Goal: Feedback & Contribution: Submit feedback/report problem

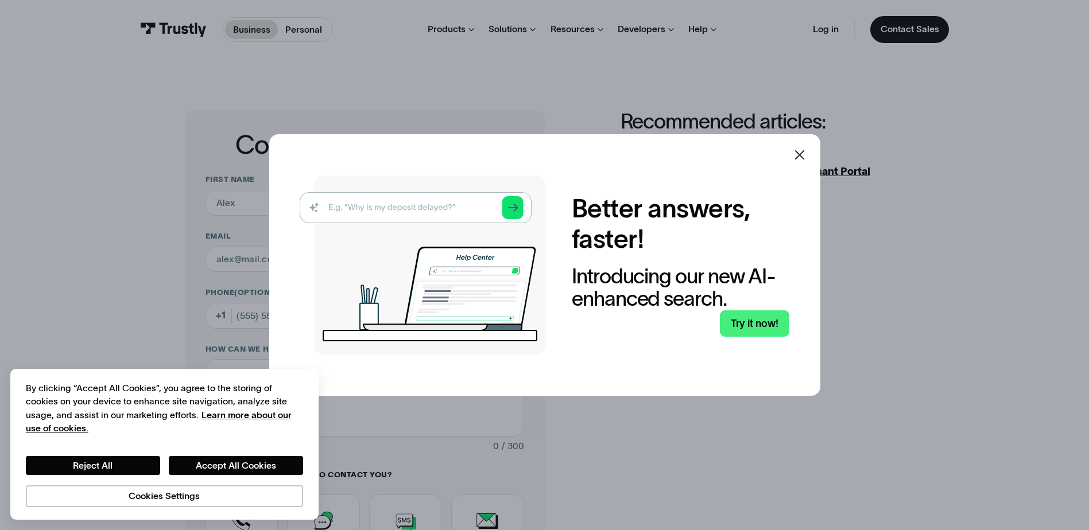
click at [803, 157] on icon at bounding box center [800, 155] width 14 height 14
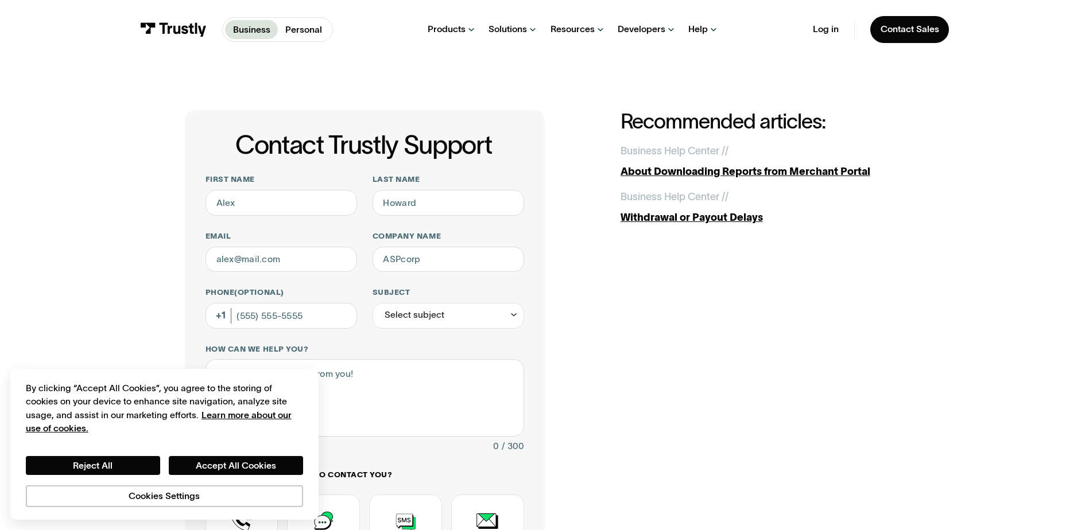
click at [707, 381] on div "Contact Trustly Support First name Last name Email Company name Phone (Optional…" at bounding box center [544, 403] width 719 height 586
click at [125, 467] on button "Reject All" at bounding box center [93, 466] width 134 height 20
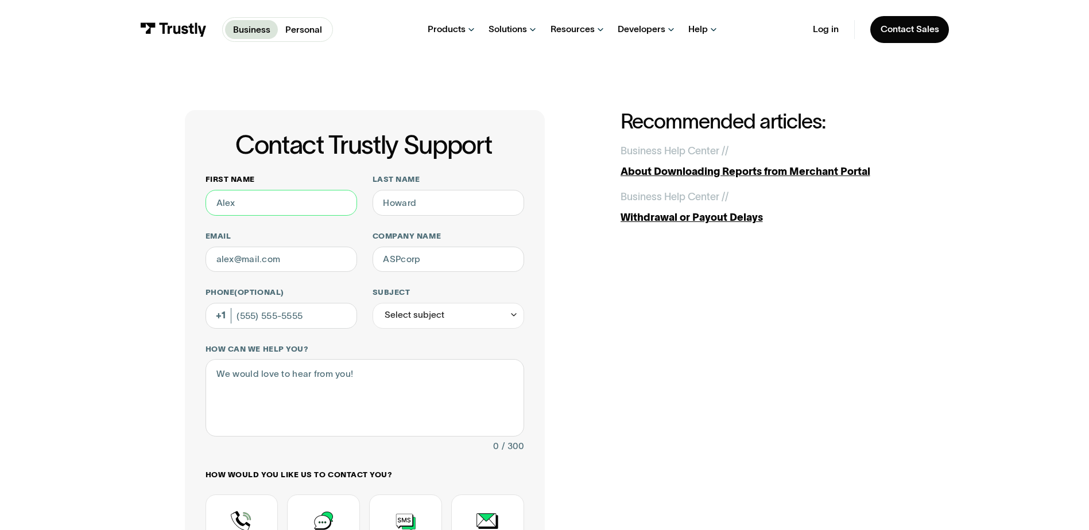
click at [257, 206] on input "First name" at bounding box center [282, 203] width 152 height 26
type input "[PERSON_NAME]"
click at [447, 208] on input "Last name" at bounding box center [449, 203] width 152 height 26
type input "Pops"
click at [245, 266] on input "Email" at bounding box center [282, 260] width 152 height 26
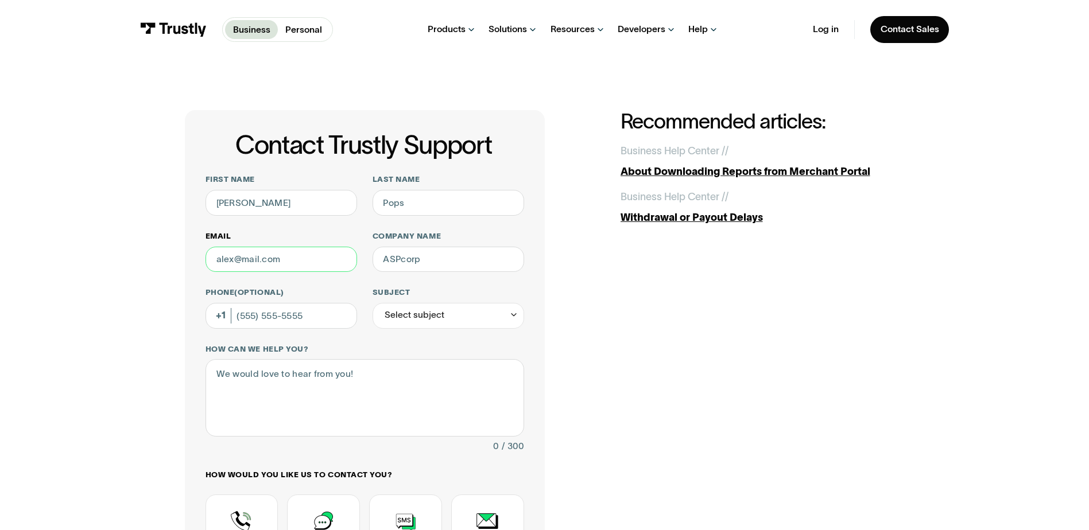
type input "Kanisha.pops.c@neopollard.com"
click at [424, 266] on input "Company name" at bounding box center [449, 260] width 152 height 26
type input "NPI"
type input "(517) 420-9953"
type input "NPI-Neopollard Interactive"
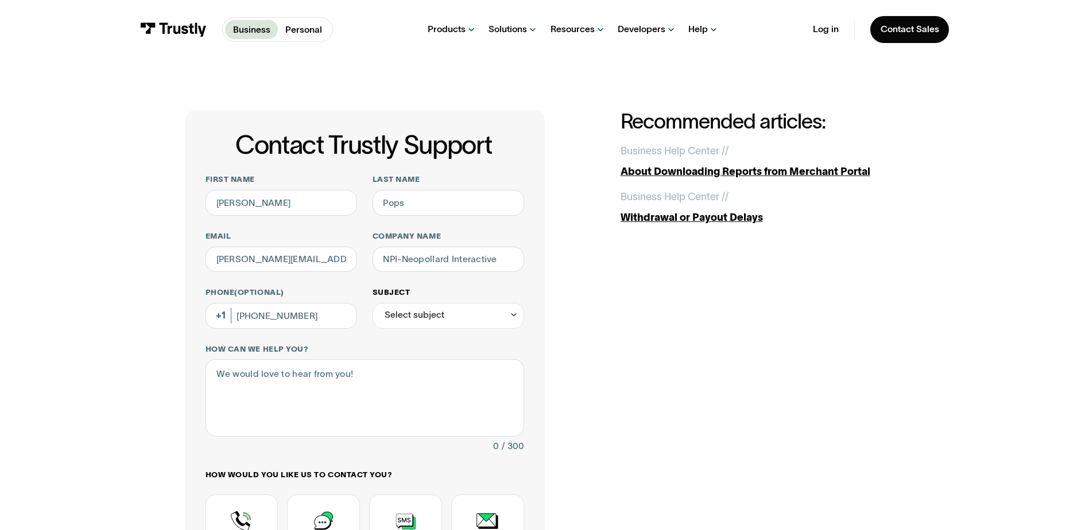
click at [429, 327] on div "Select subject" at bounding box center [449, 316] width 152 height 26
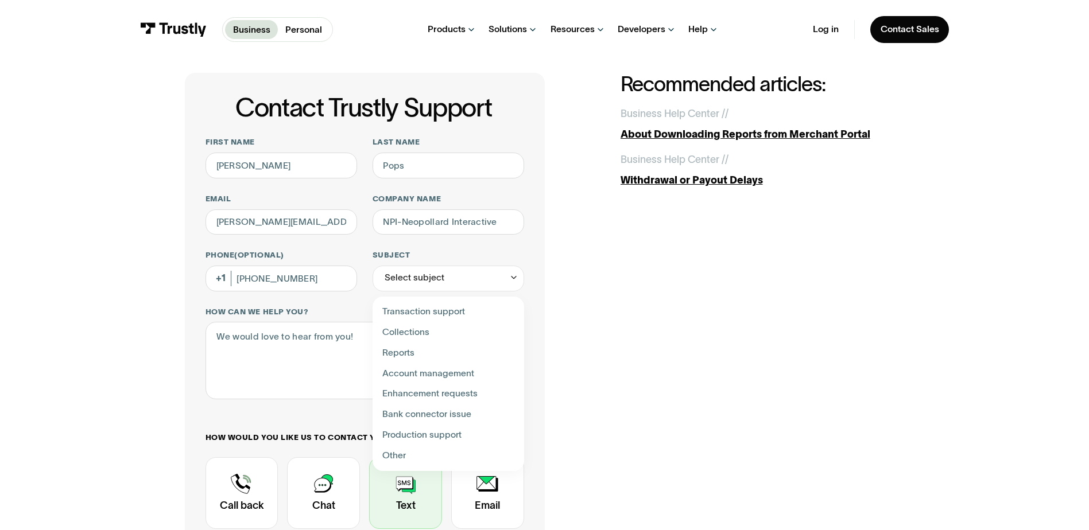
scroll to position [57, 0]
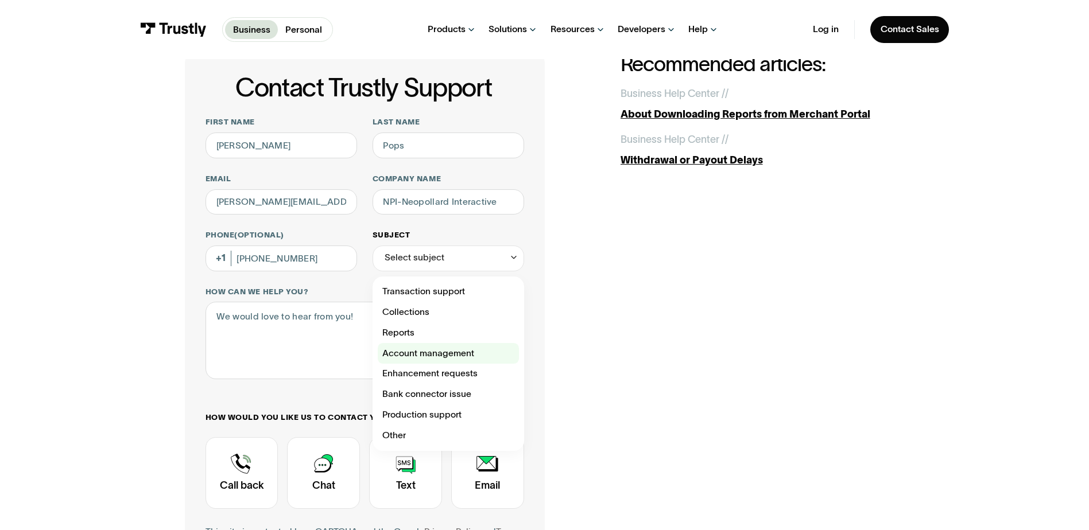
click at [450, 357] on div "Contact Trustly Support" at bounding box center [448, 353] width 141 height 21
type input "**********"
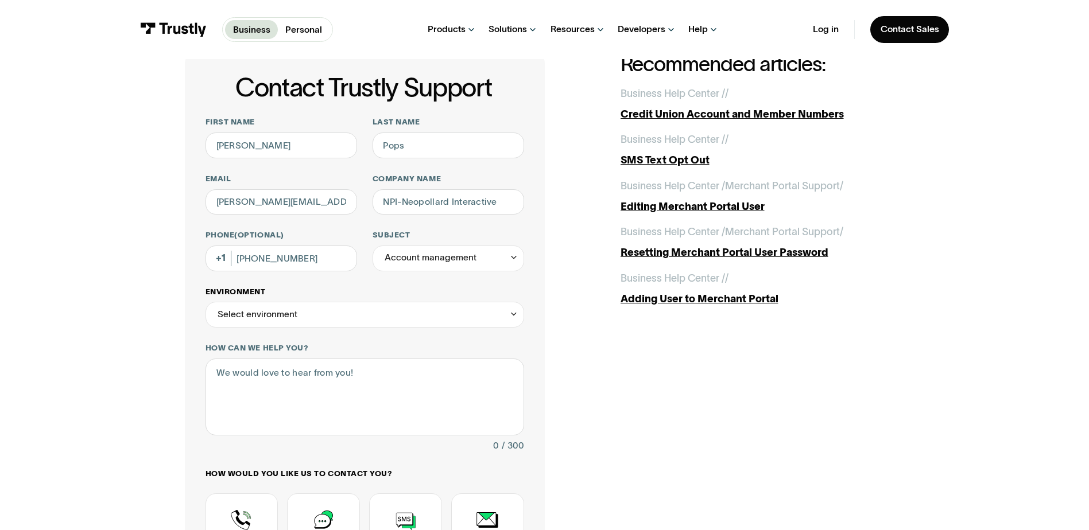
click at [315, 325] on div "Select environment" at bounding box center [365, 315] width 319 height 26
click at [289, 372] on div "Contact Trustly Support" at bounding box center [365, 369] width 308 height 21
type input "**********"
click at [281, 381] on textarea "How can we help you?" at bounding box center [365, 397] width 319 height 77
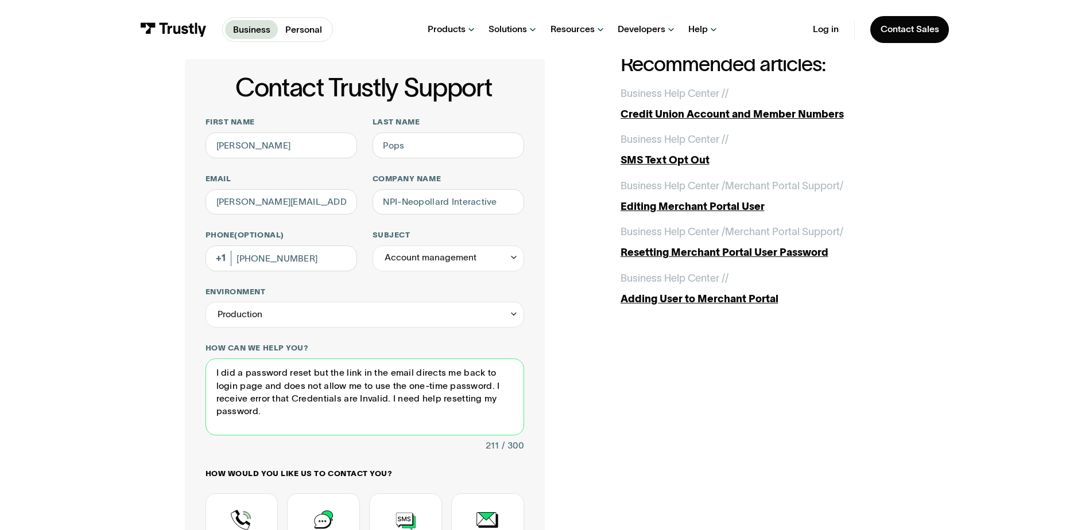
scroll to position [230, 0]
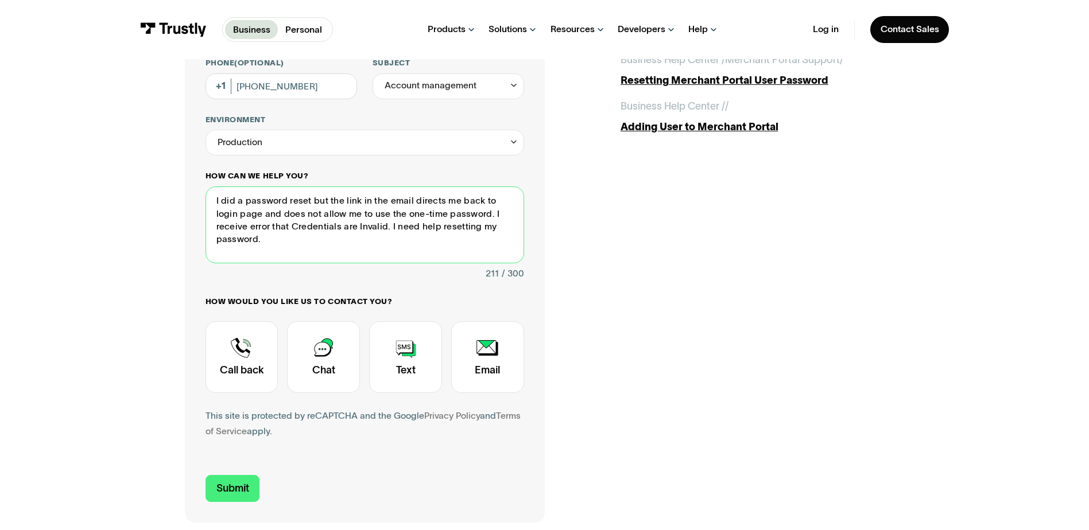
drag, startPoint x: 509, startPoint y: 231, endPoint x: 208, endPoint y: 201, distance: 302.9
click at [208, 201] on textarea "I did a password reset but the link in the email directs me back to login page …" at bounding box center [365, 225] width 319 height 77
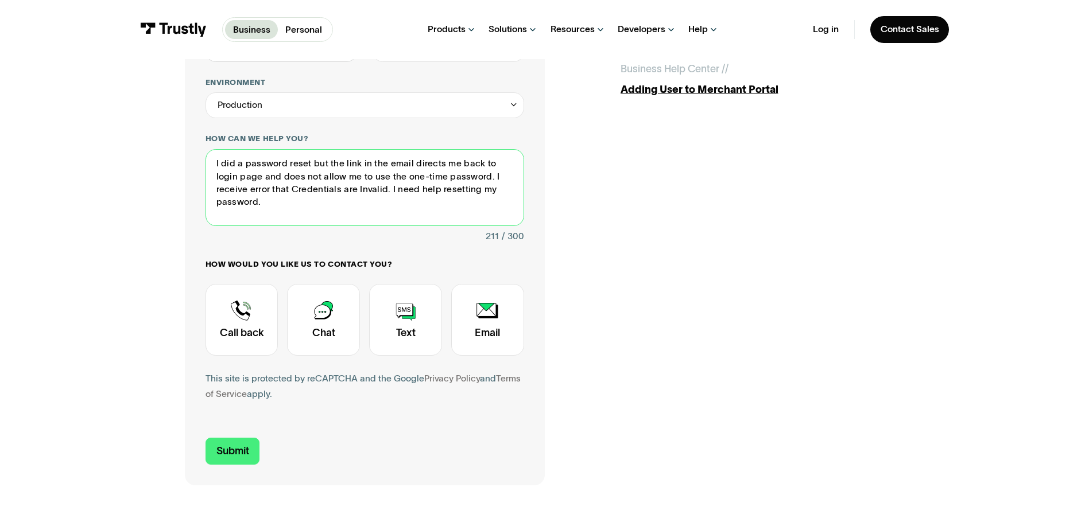
scroll to position [287, 0]
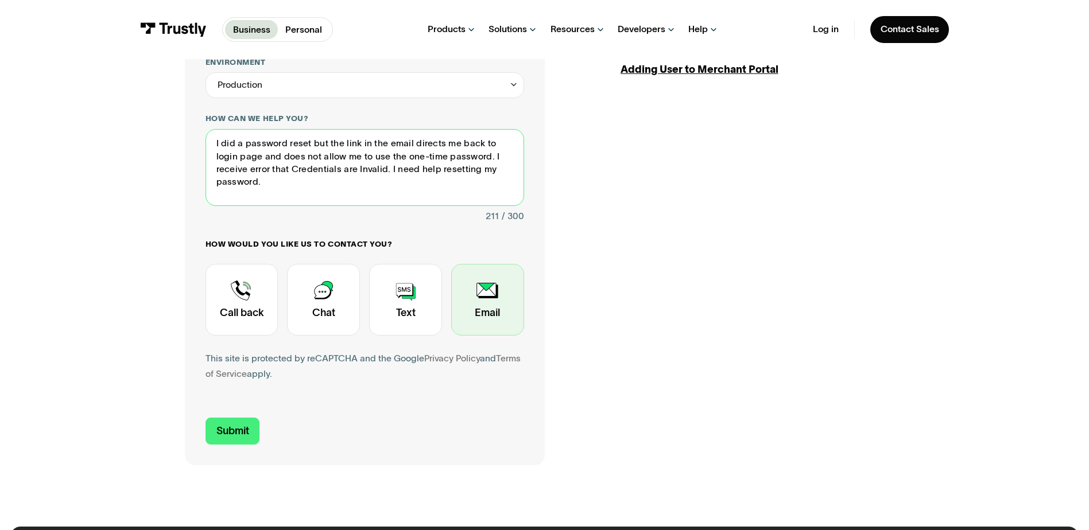
type textarea "I did a password reset but the link in the email directs me back to login page …"
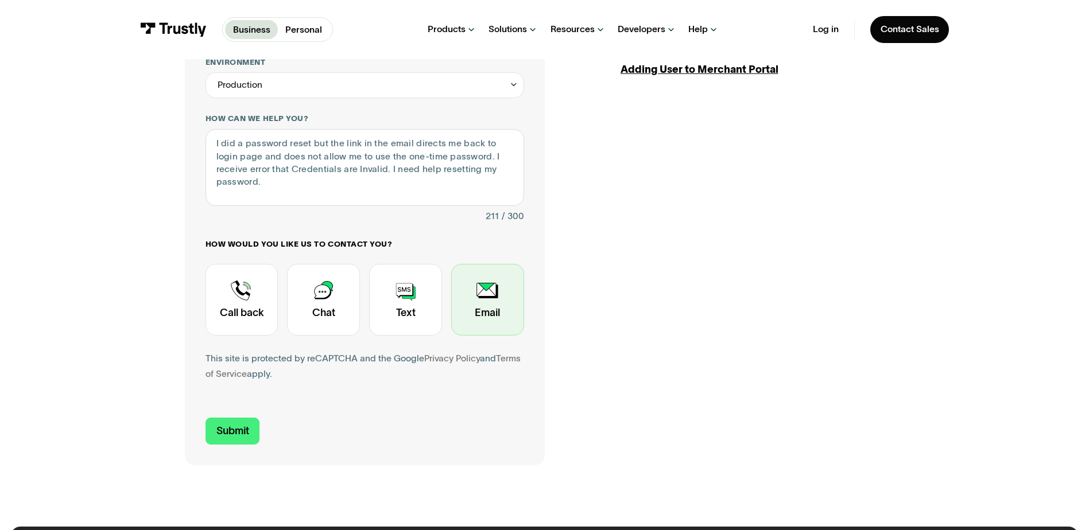
click at [490, 305] on div "Contact Trustly Support" at bounding box center [487, 300] width 73 height 72
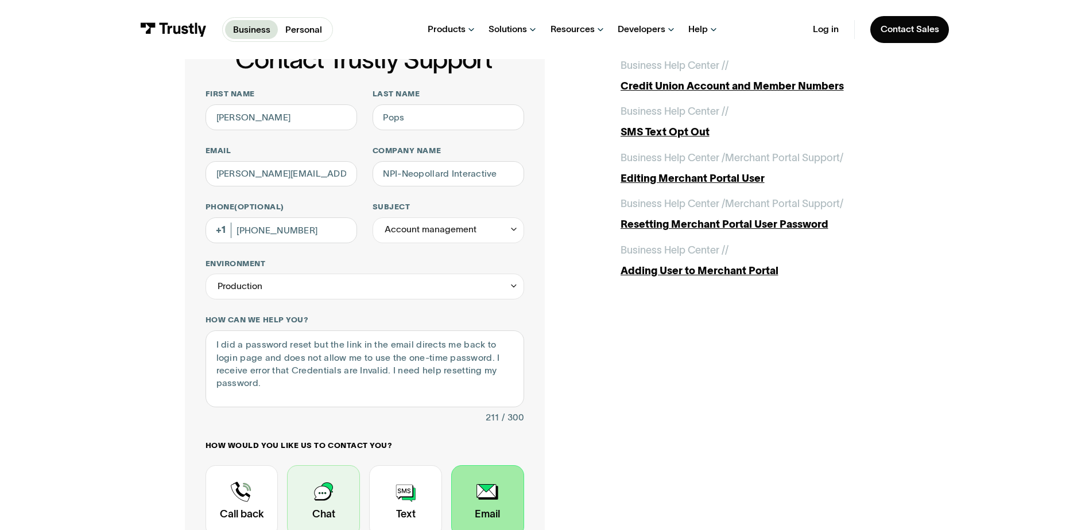
scroll to position [57, 0]
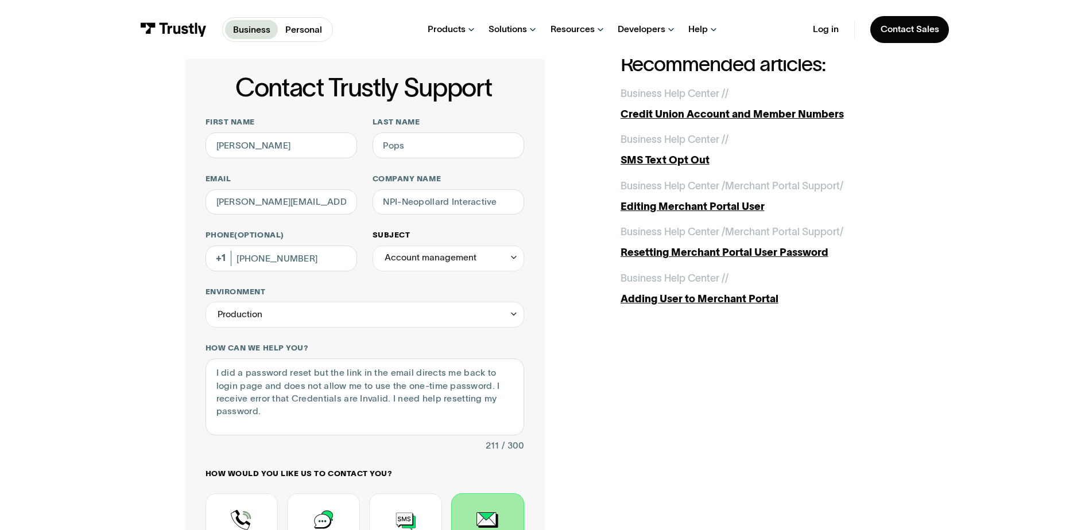
click at [462, 248] on div "Account management" at bounding box center [449, 259] width 152 height 26
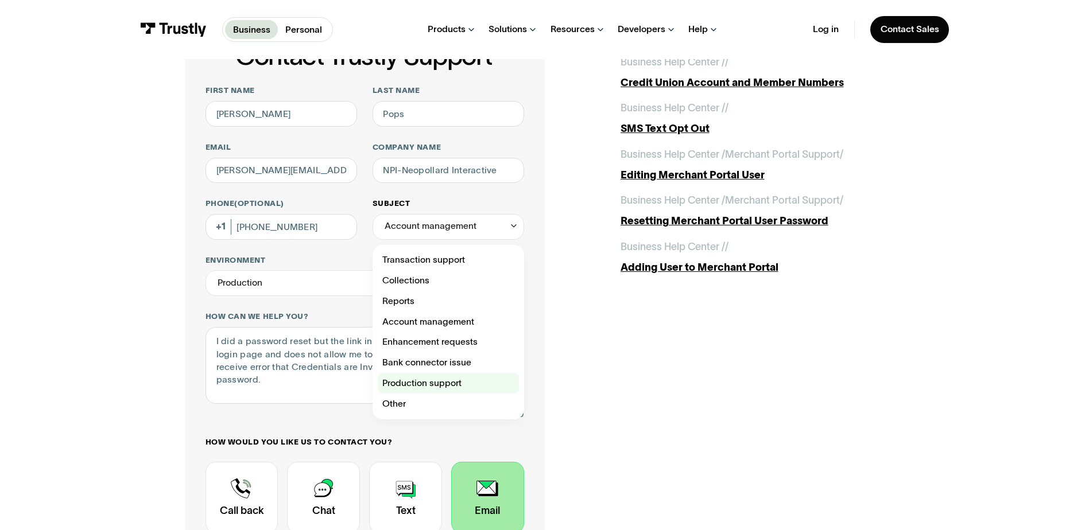
scroll to position [115, 0]
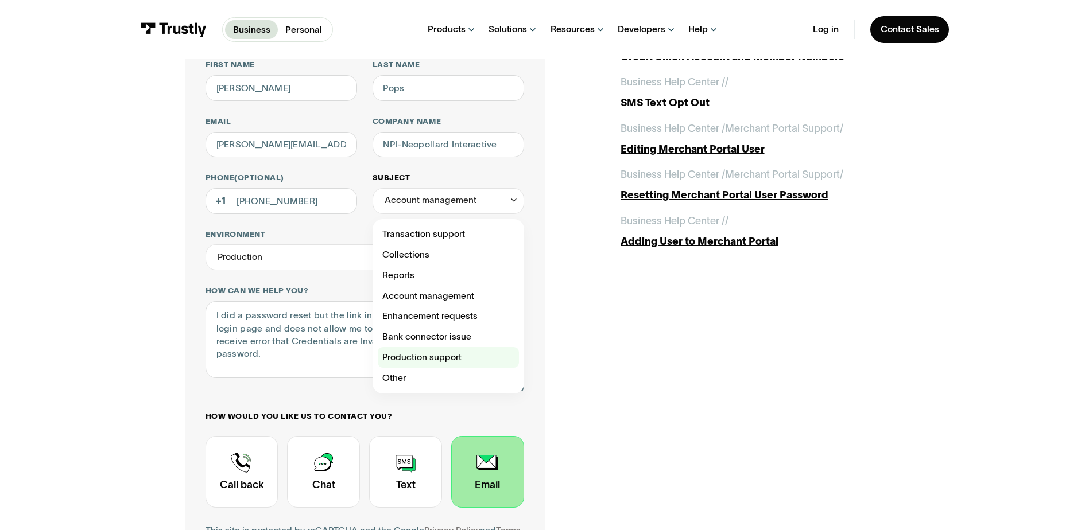
click at [427, 355] on div "Contact Trustly Support" at bounding box center [448, 357] width 141 height 21
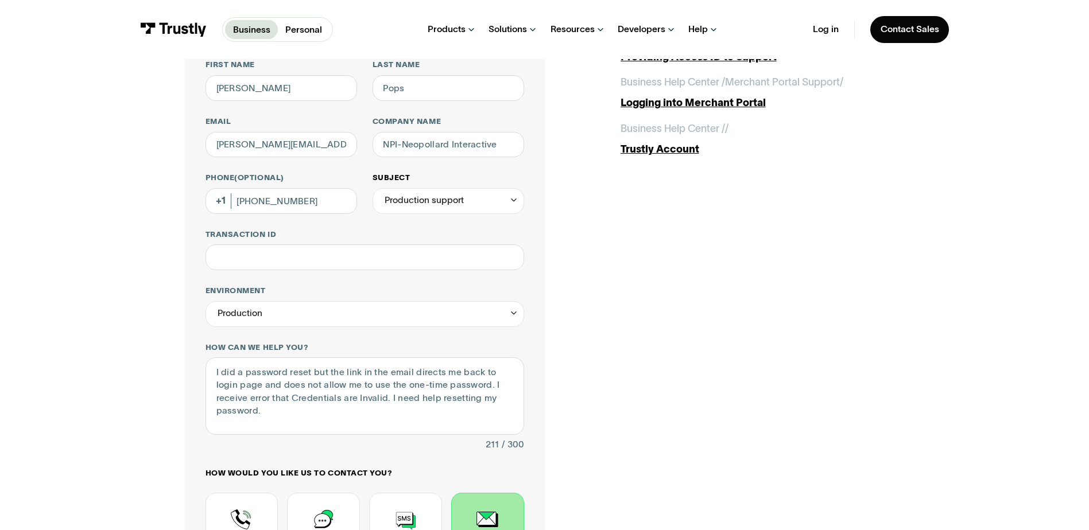
click at [452, 200] on div "Production support" at bounding box center [424, 201] width 79 height 16
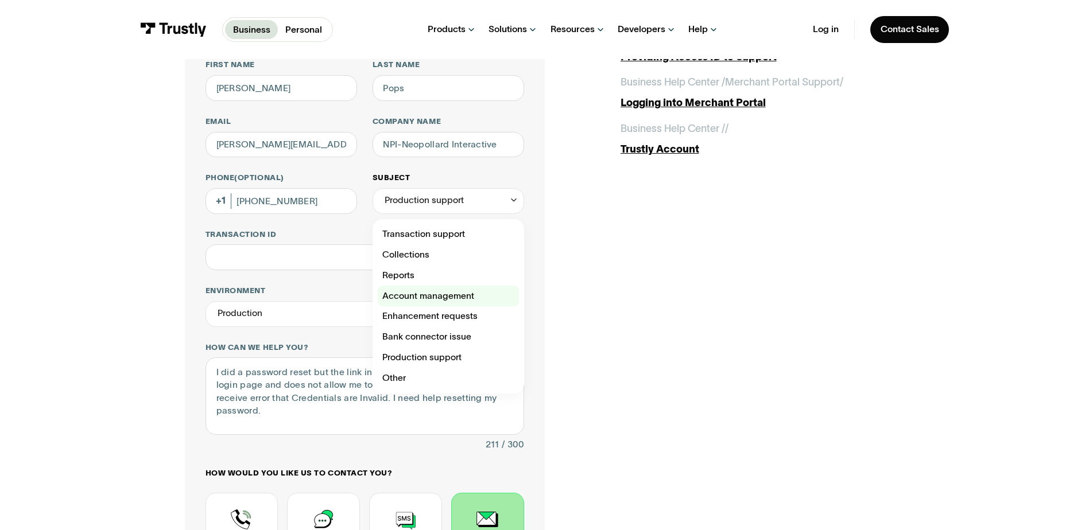
click at [431, 295] on div "Contact Trustly Support" at bounding box center [448, 296] width 141 height 21
type input "**********"
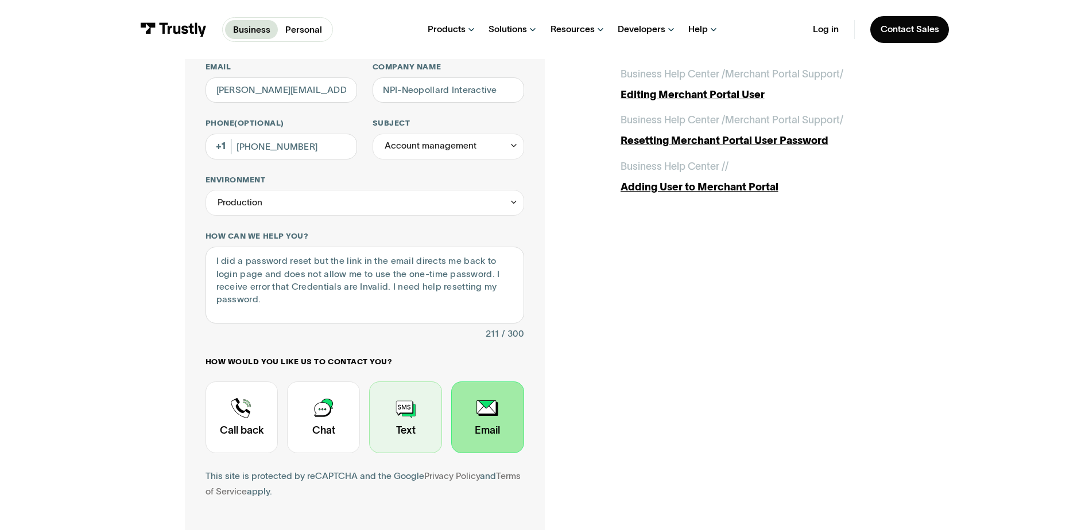
scroll to position [230, 0]
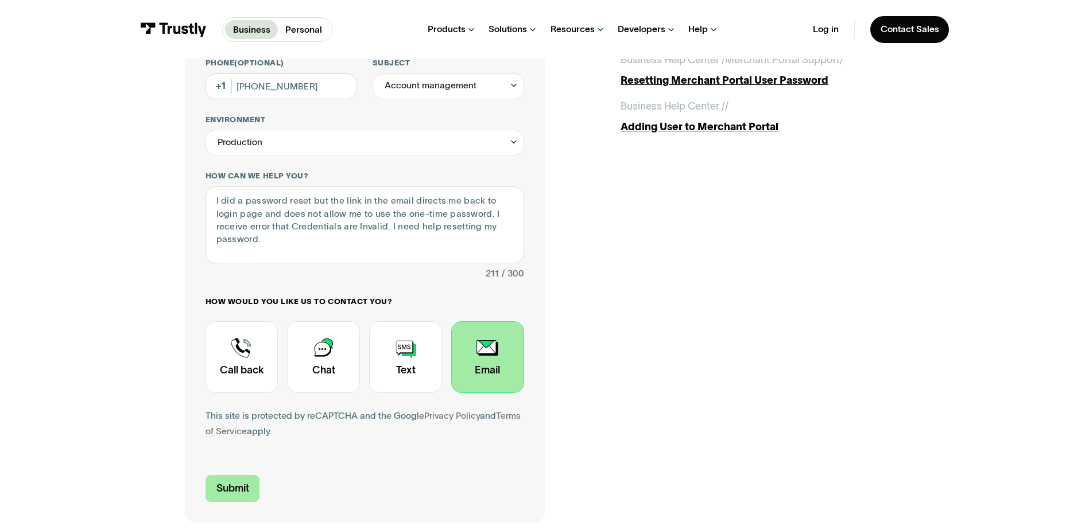
click at [218, 488] on input "Submit" at bounding box center [233, 488] width 55 height 27
type input "+15174209953"
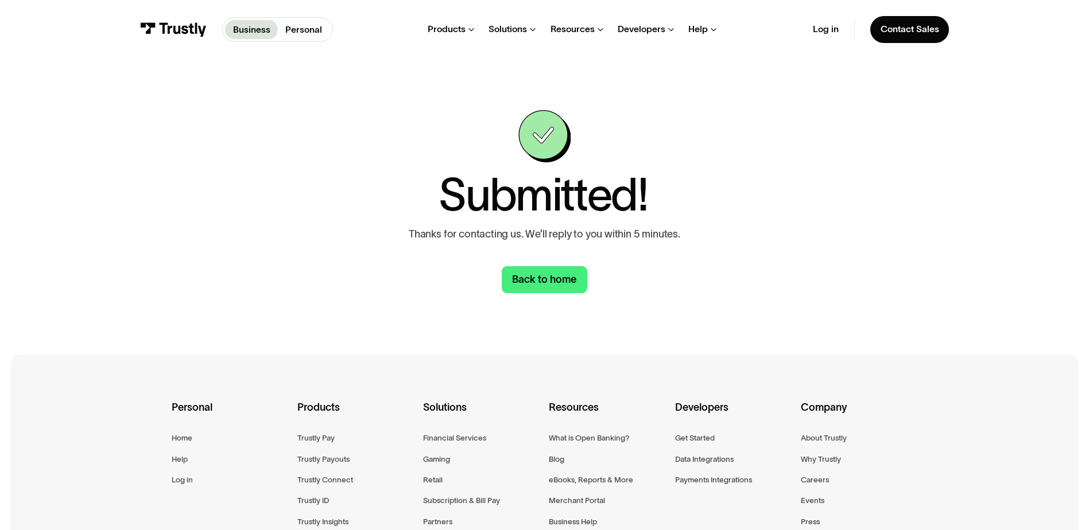
click at [519, 296] on div "Submitted! Thanks for contacting us. We’ll reply to you within 5 minutes. Back …" at bounding box center [545, 201] width 1038 height 285
click at [530, 281] on link "Back to home" at bounding box center [545, 279] width 86 height 27
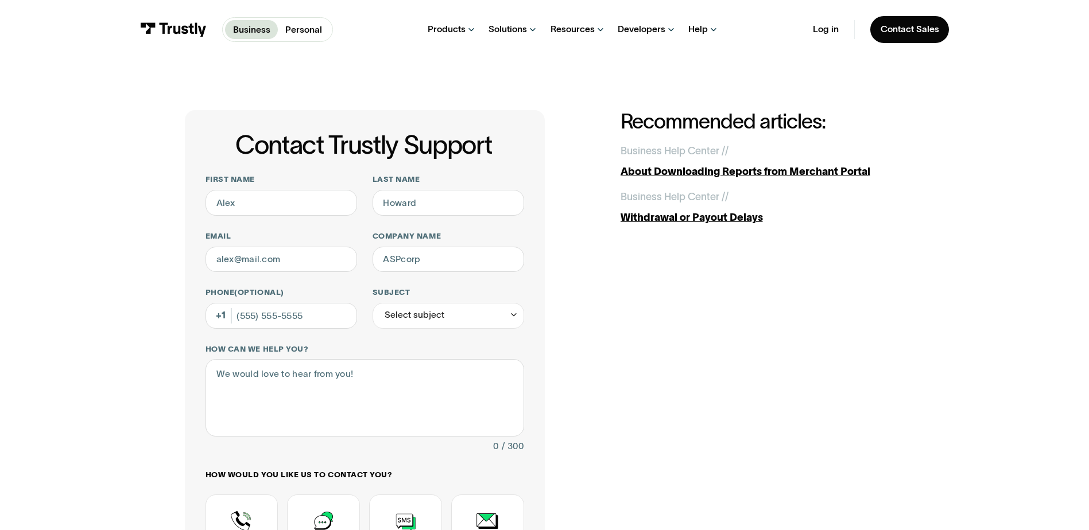
drag, startPoint x: 56, startPoint y: 196, endPoint x: 56, endPoint y: 202, distance: 6.3
click at [56, 202] on div "Contact Trustly Support First name Last name Email Company name Phone (Optional…" at bounding box center [545, 403] width 1038 height 688
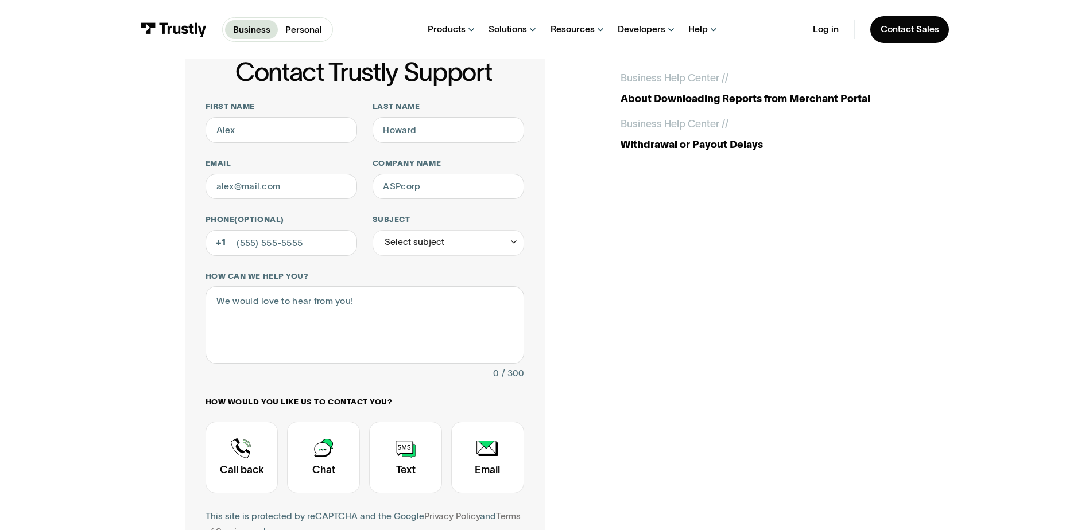
scroll to position [115, 0]
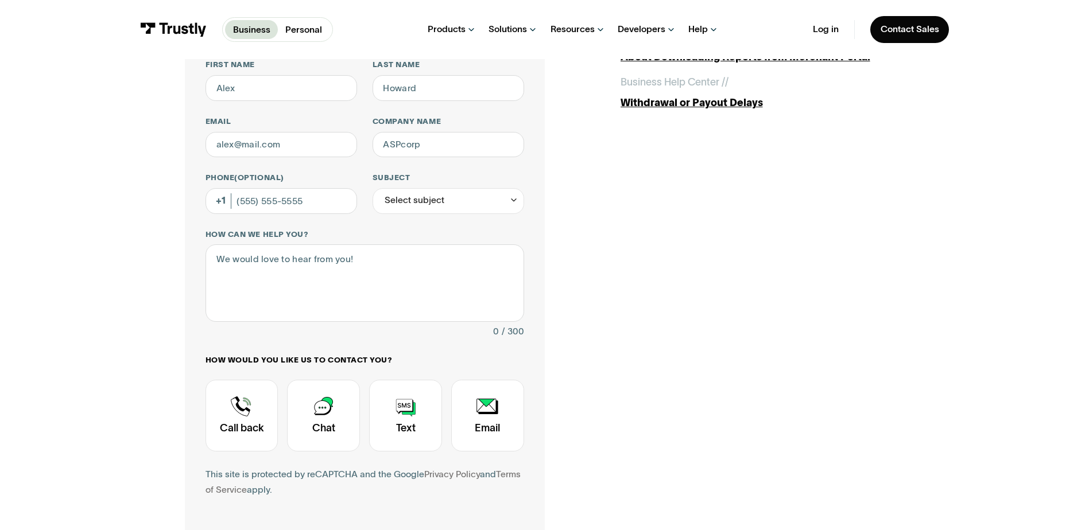
click at [144, 104] on div "Contact Trustly Support First name Last name Email Company name Phone (Optional…" at bounding box center [545, 288] width 1038 height 688
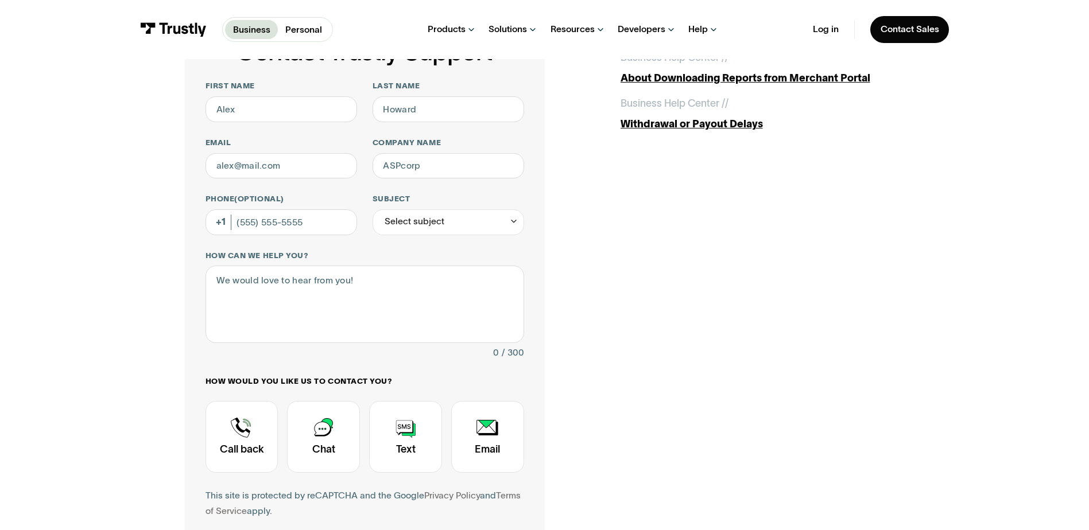
scroll to position [57, 0]
